Goal: Find contact information: Find contact information

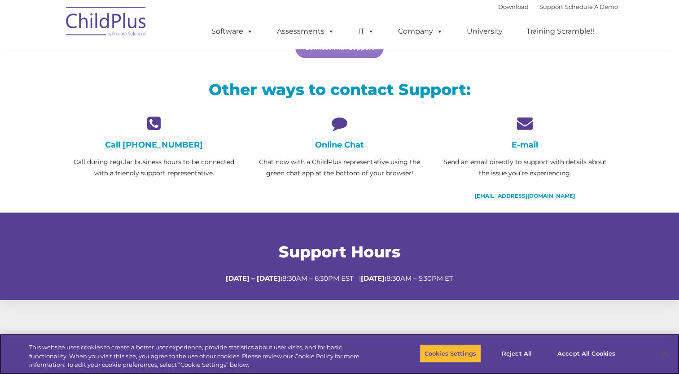
scroll to position [187, 0]
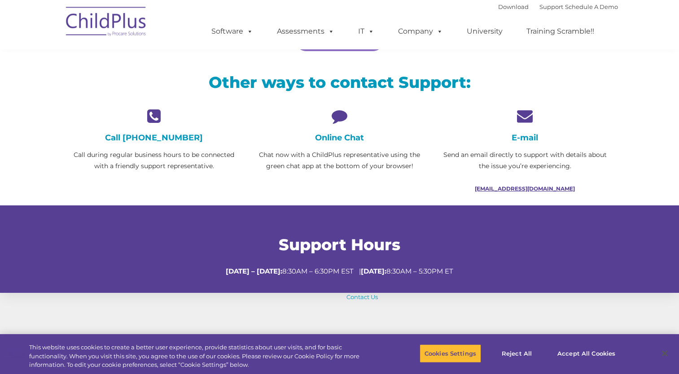
click at [527, 189] on link "[EMAIL_ADDRESS][DOMAIN_NAME]" at bounding box center [525, 188] width 100 height 7
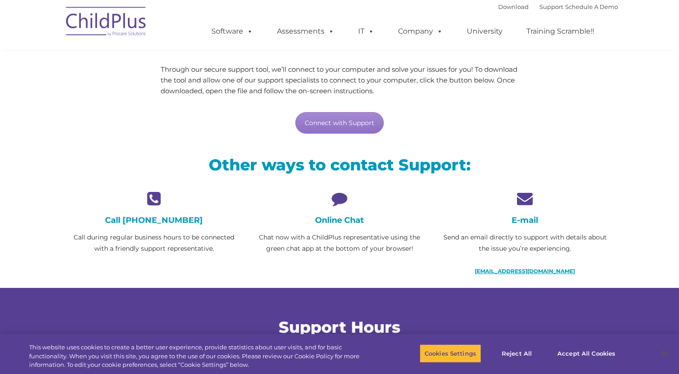
scroll to position [105, 0]
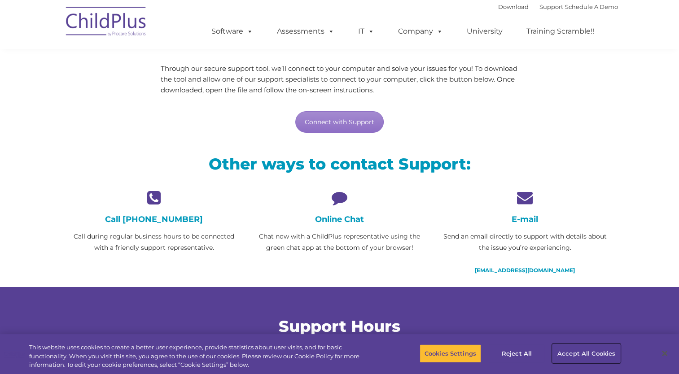
click at [574, 354] on button "Accept All Cookies" at bounding box center [586, 353] width 68 height 19
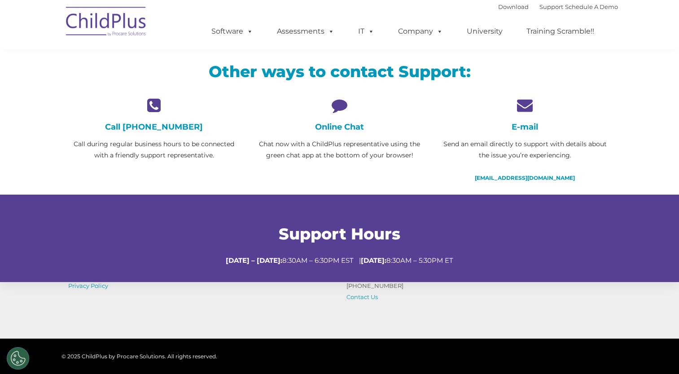
scroll to position [197, 0]
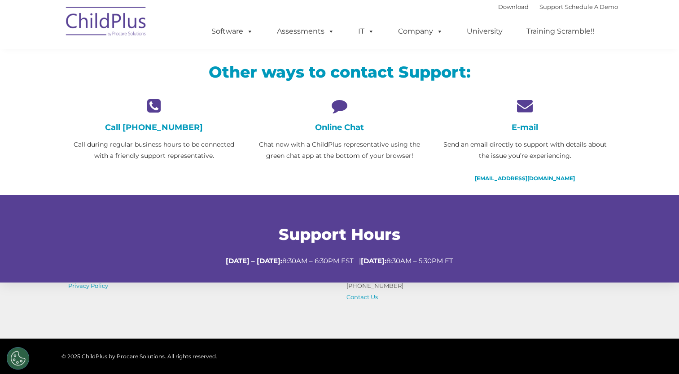
click at [341, 109] on icon at bounding box center [340, 106] width 172 height 16
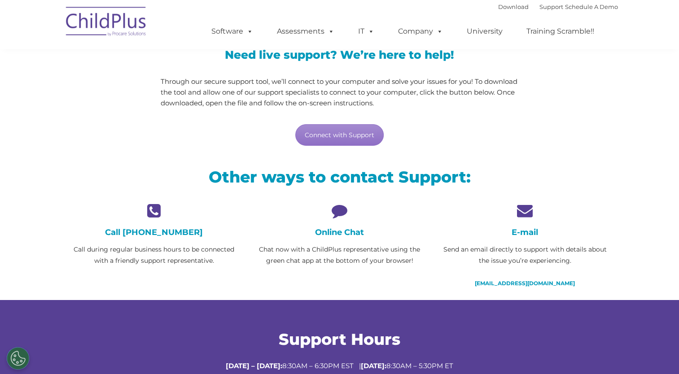
scroll to position [61, 0]
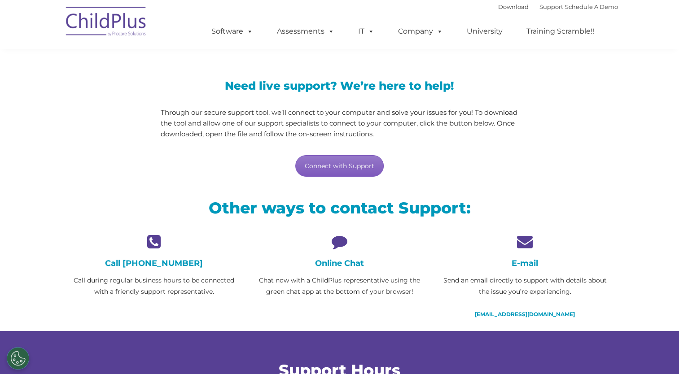
click at [328, 163] on link "Connect with Support" at bounding box center [339, 166] width 88 height 22
click at [582, 153] on div "Need live support? We’re here to help! Through our secure support tool, we’ll c…" at bounding box center [339, 119] width 556 height 133
click at [371, 166] on link "Connect with Support" at bounding box center [339, 166] width 88 height 22
click at [607, 69] on div "Need live support? We’re here to help! Through our secure support tool, we’ll c…" at bounding box center [339, 119] width 556 height 133
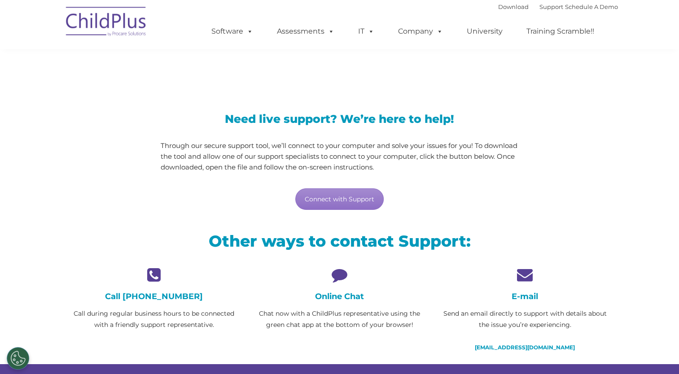
scroll to position [0, 0]
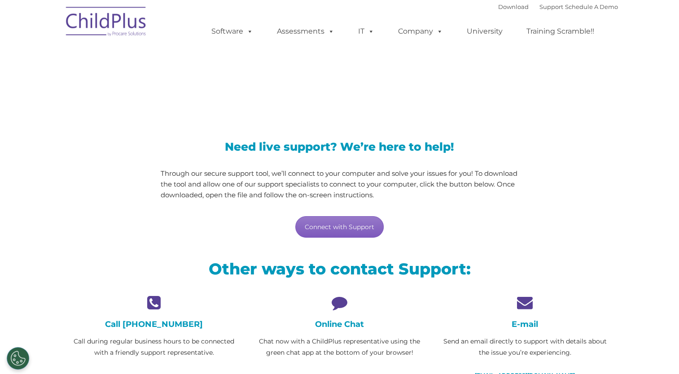
click at [336, 227] on link "Connect with Support" at bounding box center [339, 227] width 88 height 22
click at [298, 253] on div "Other ways to contact Support:" at bounding box center [339, 271] width 556 height 47
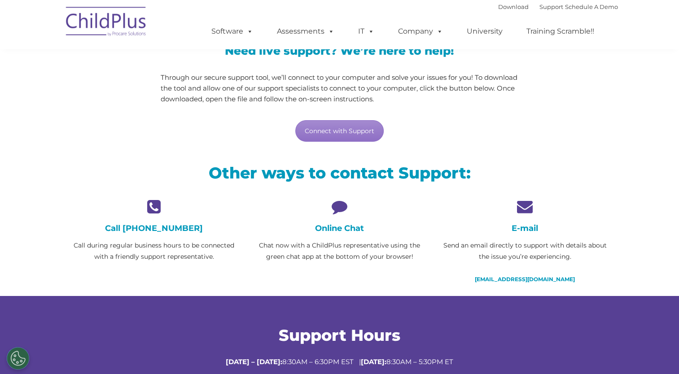
scroll to position [125, 0]
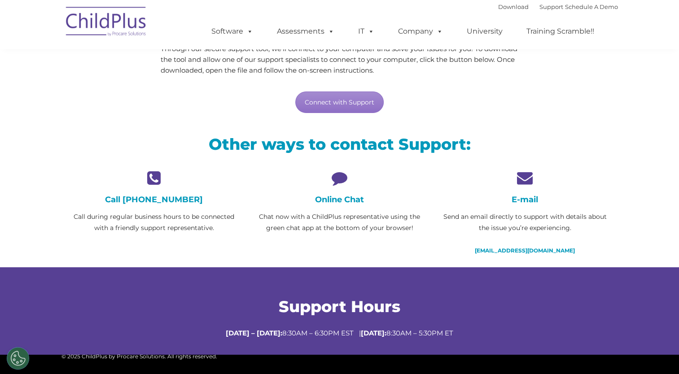
click at [619, 61] on section "LiveSupport with SplashTop Need live support? We’re here to help! Through our s…" at bounding box center [339, 114] width 679 height 479
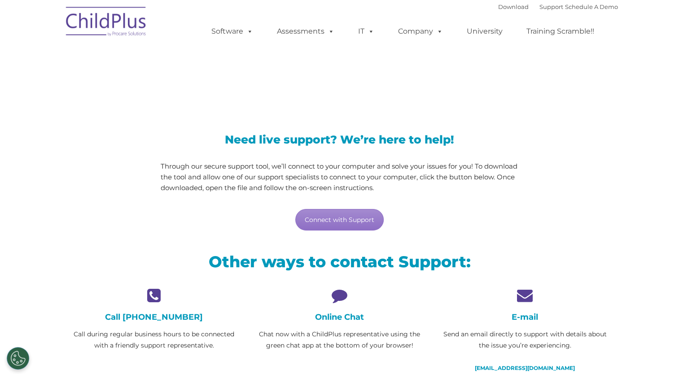
scroll to position [0, 0]
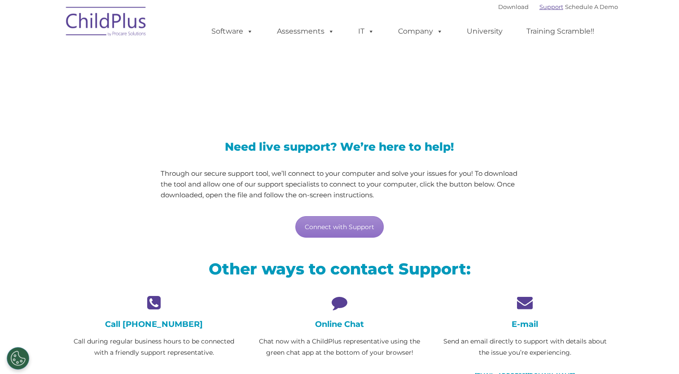
click at [545, 3] on link "Support" at bounding box center [551, 6] width 24 height 7
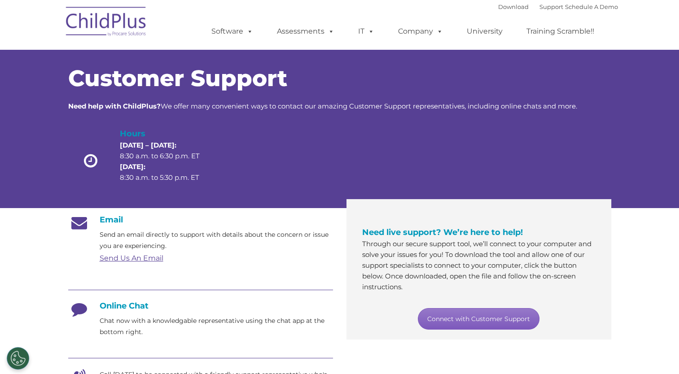
click at [492, 315] on link "Connect with Customer Support" at bounding box center [479, 319] width 122 height 22
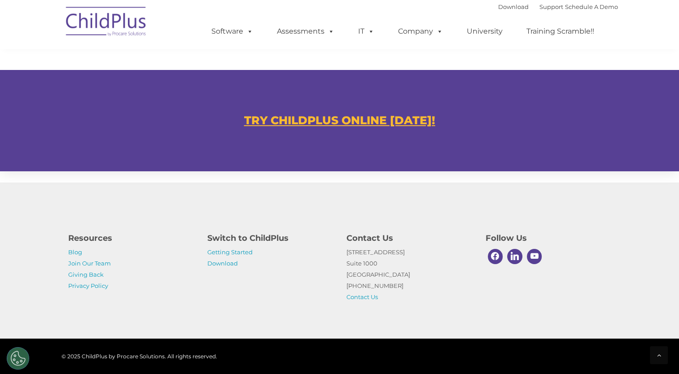
scroll to position [522, 0]
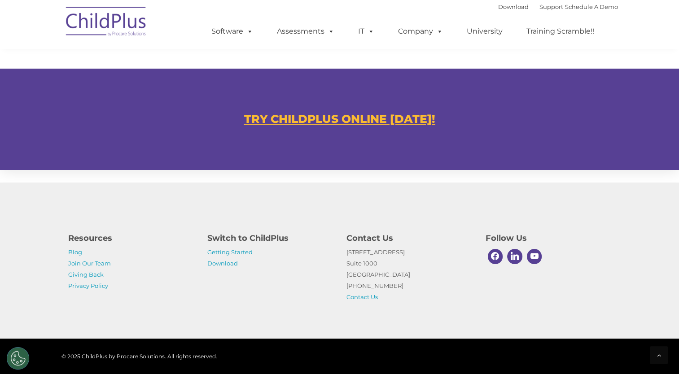
click at [355, 123] on u "TRY CHILDPLUS ONLINE [DATE]!" at bounding box center [339, 118] width 191 height 13
